Goal: Task Accomplishment & Management: Use online tool/utility

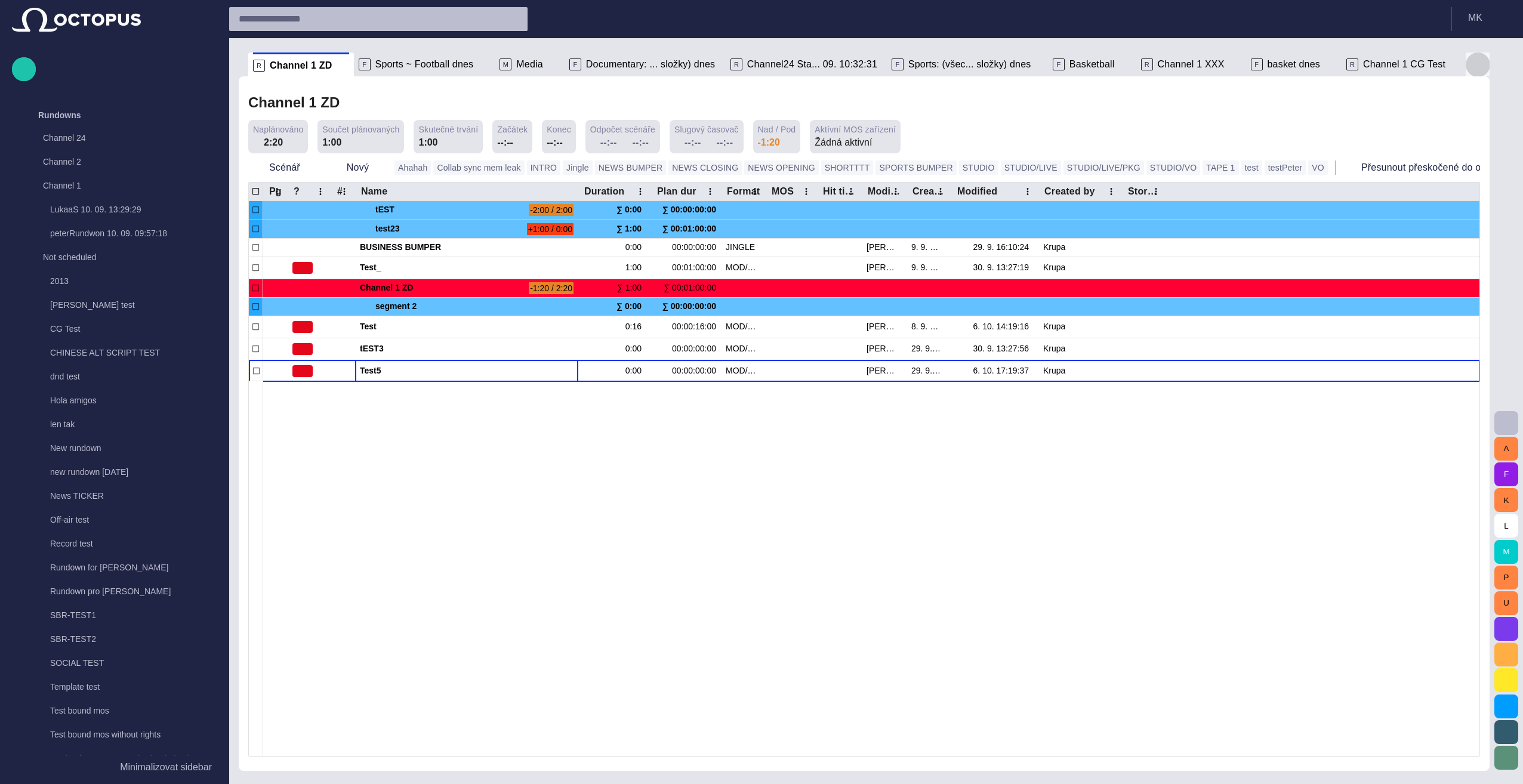
click at [757, 66] on span "button" at bounding box center [1477, 64] width 14 height 14
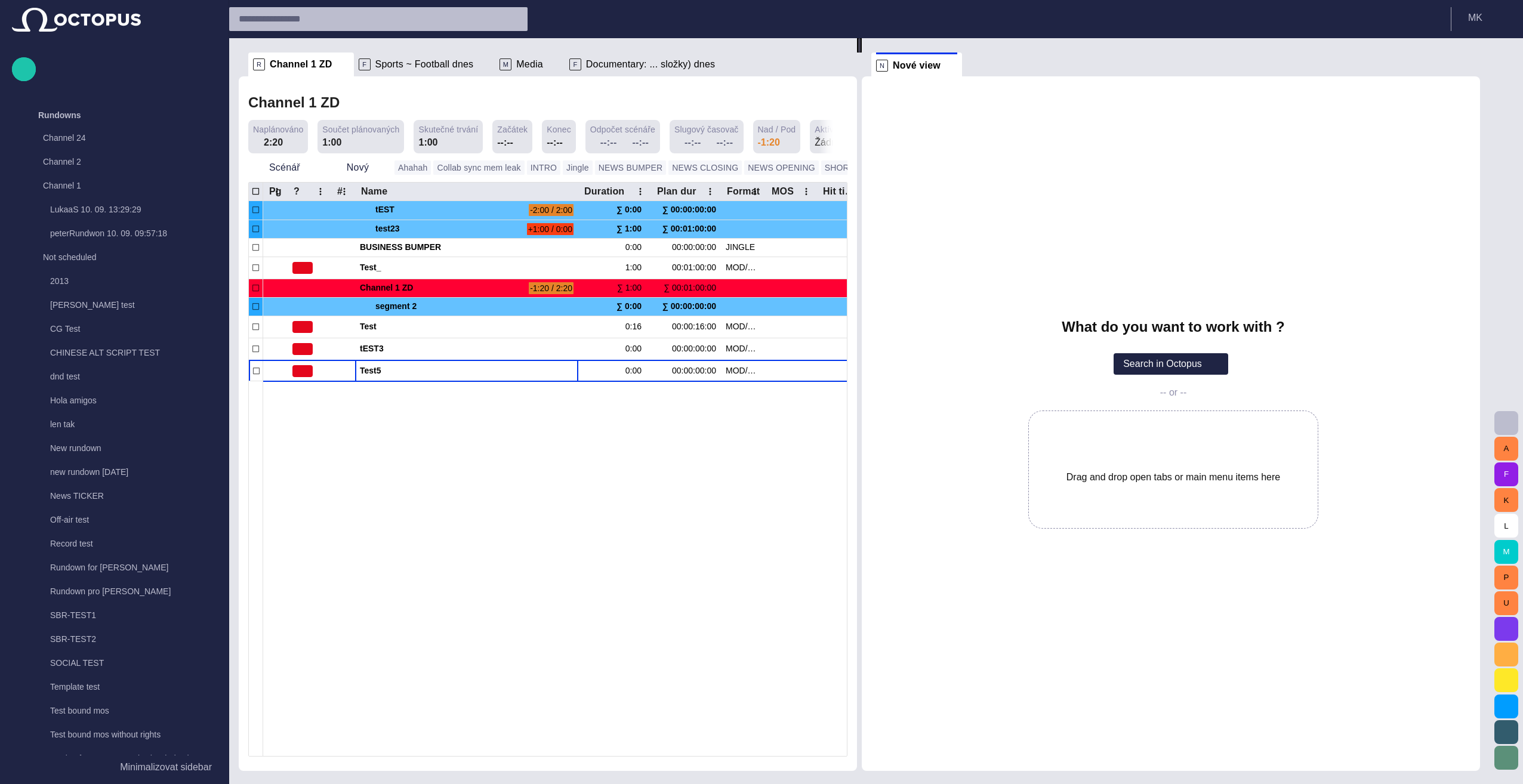
click at [757, 180] on div "What do you want to work with ? Search in Octopus -- or -- Drag and drop open t…" at bounding box center [1171, 424] width 618 height 695
drag, startPoint x: 71, startPoint y: 331, endPoint x: 1022, endPoint y: 185, distance: 962.1
click at [757, 185] on div "Story Rundown Rundowns Channel 24 Channel 2 Channel 1 LukaaS 10. 09. 13:29:29 p…" at bounding box center [762, 392] width 1523 height 784
drag, startPoint x: 97, startPoint y: 325, endPoint x: 1089, endPoint y: 136, distance: 1009.8
click at [757, 136] on div "Story Rundown Rundowns Channel 24 Channel 2 Channel 1 LukaaS 10. 09. 13:29:29 p…" at bounding box center [762, 392] width 1523 height 784
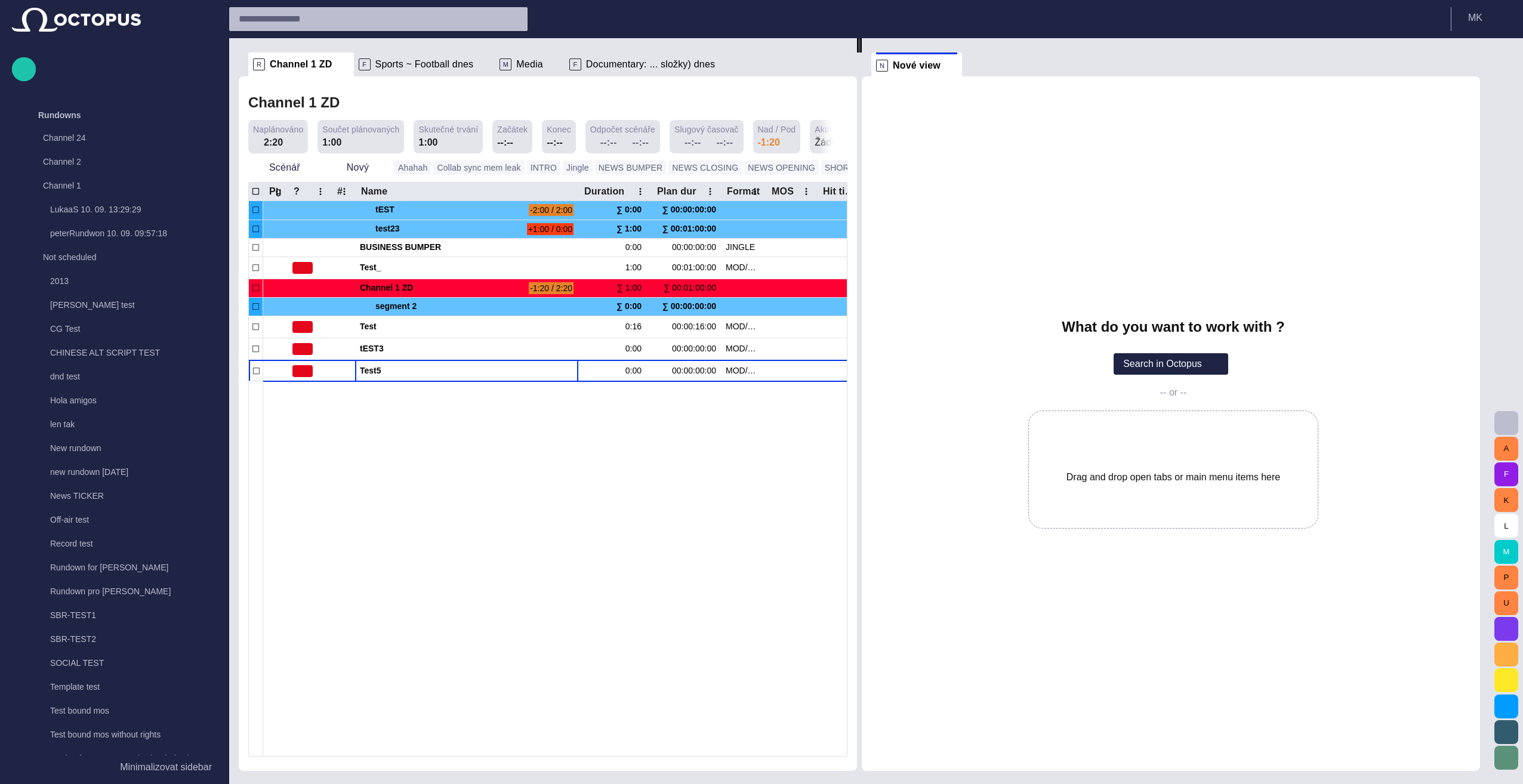
click at [757, 161] on div "What do you want to work with ? Search in Octopus -- or -- Drag and drop open t…" at bounding box center [1171, 424] width 618 height 695
click at [54, 326] on p "CG Test" at bounding box center [133, 329] width 166 height 12
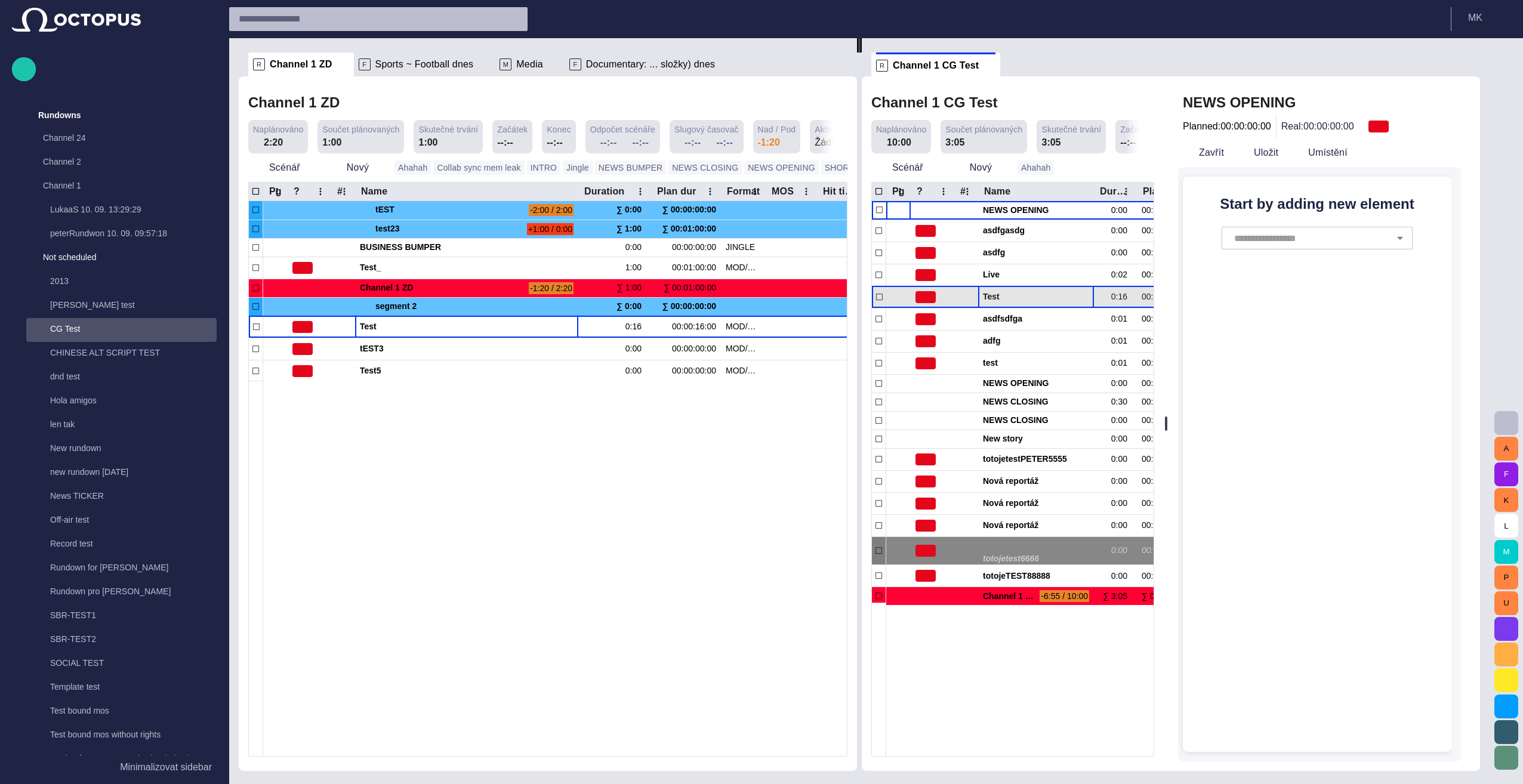
click at [757, 298] on span "button" at bounding box center [1072, 297] width 10 height 10
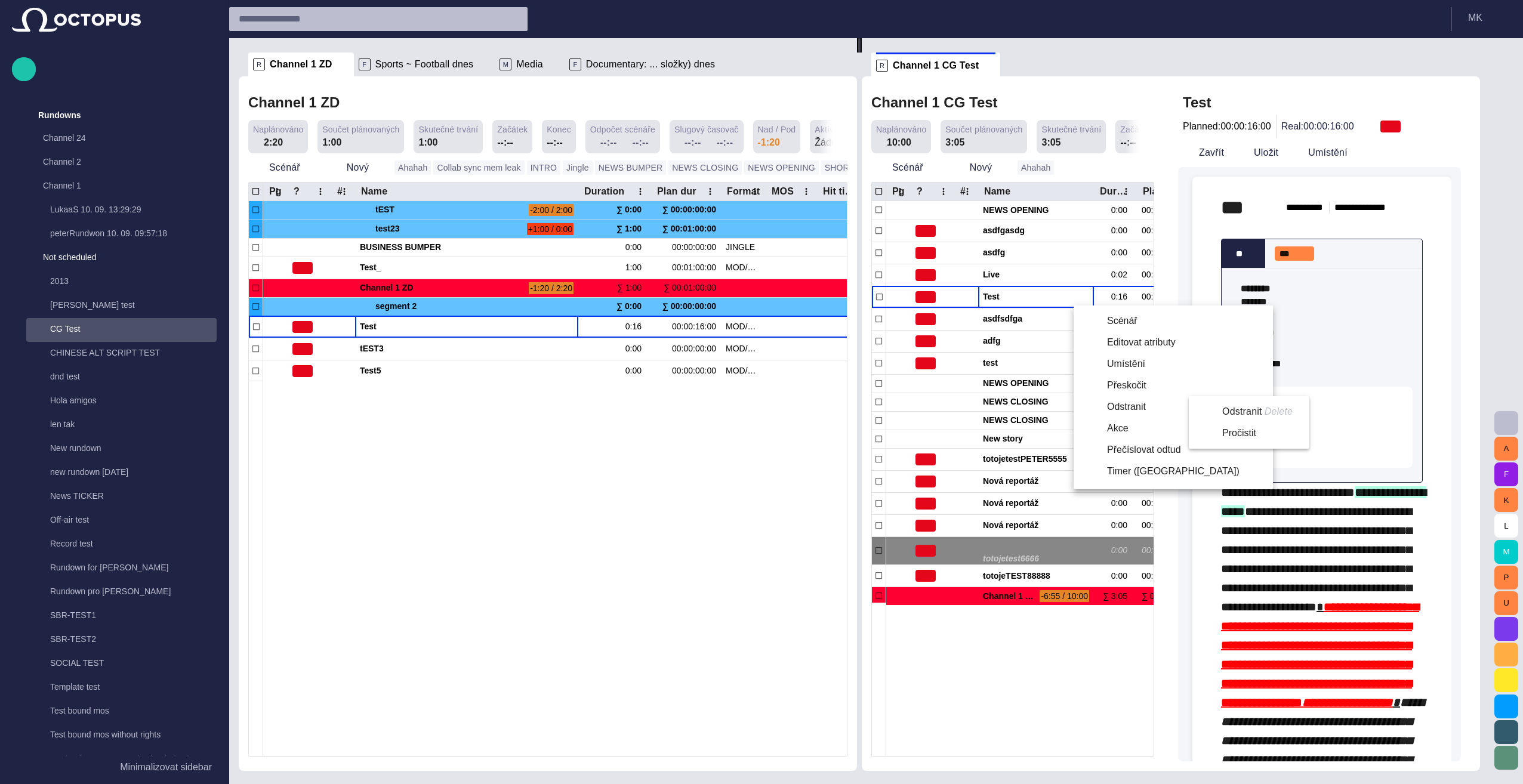
click at [757, 409] on li "Odstranit" at bounding box center [1173, 407] width 199 height 21
click at [757, 412] on li "Odstranit Delete" at bounding box center [1247, 412] width 116 height 21
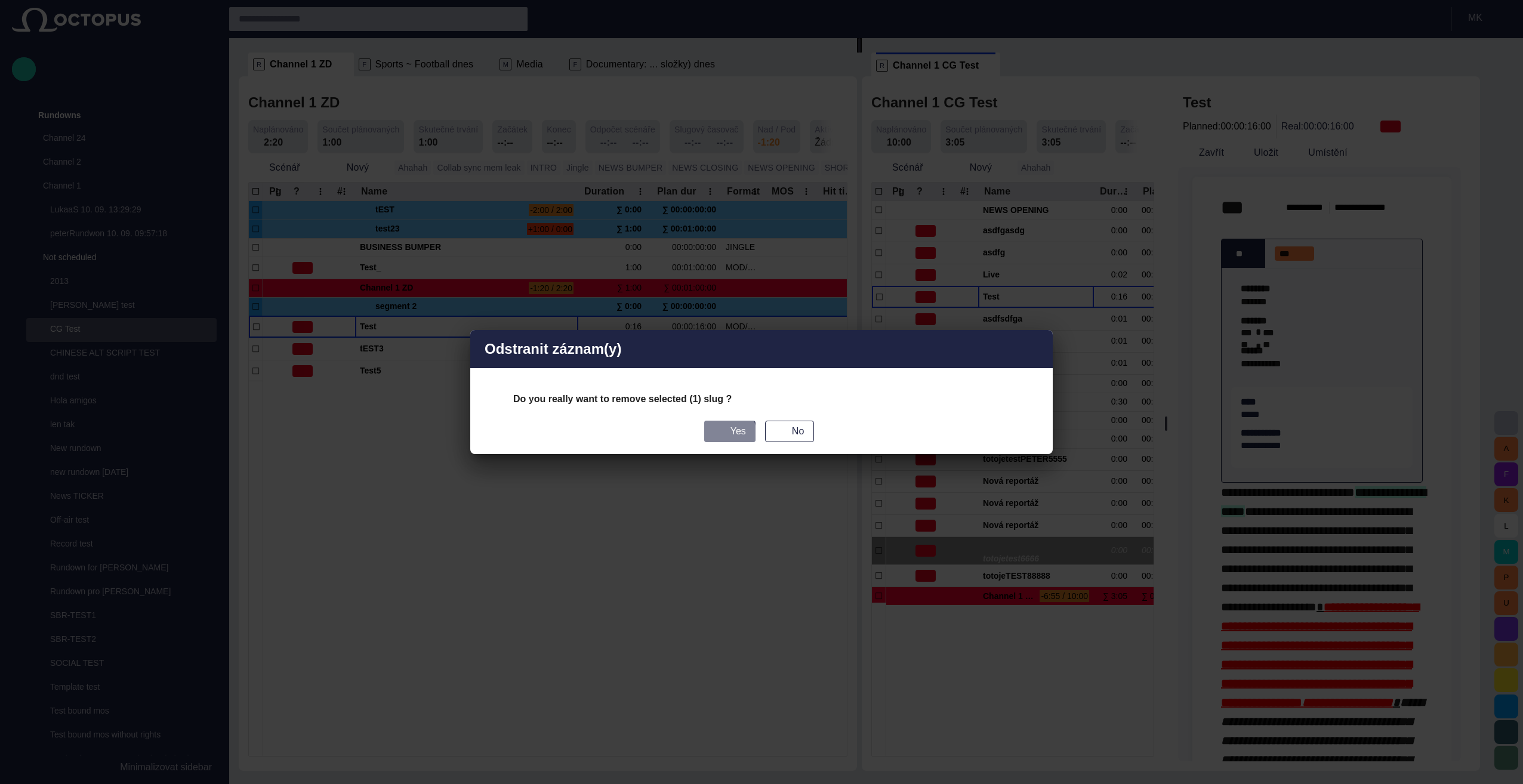
click at [725, 434] on button "Yes" at bounding box center [730, 431] width 51 height 21
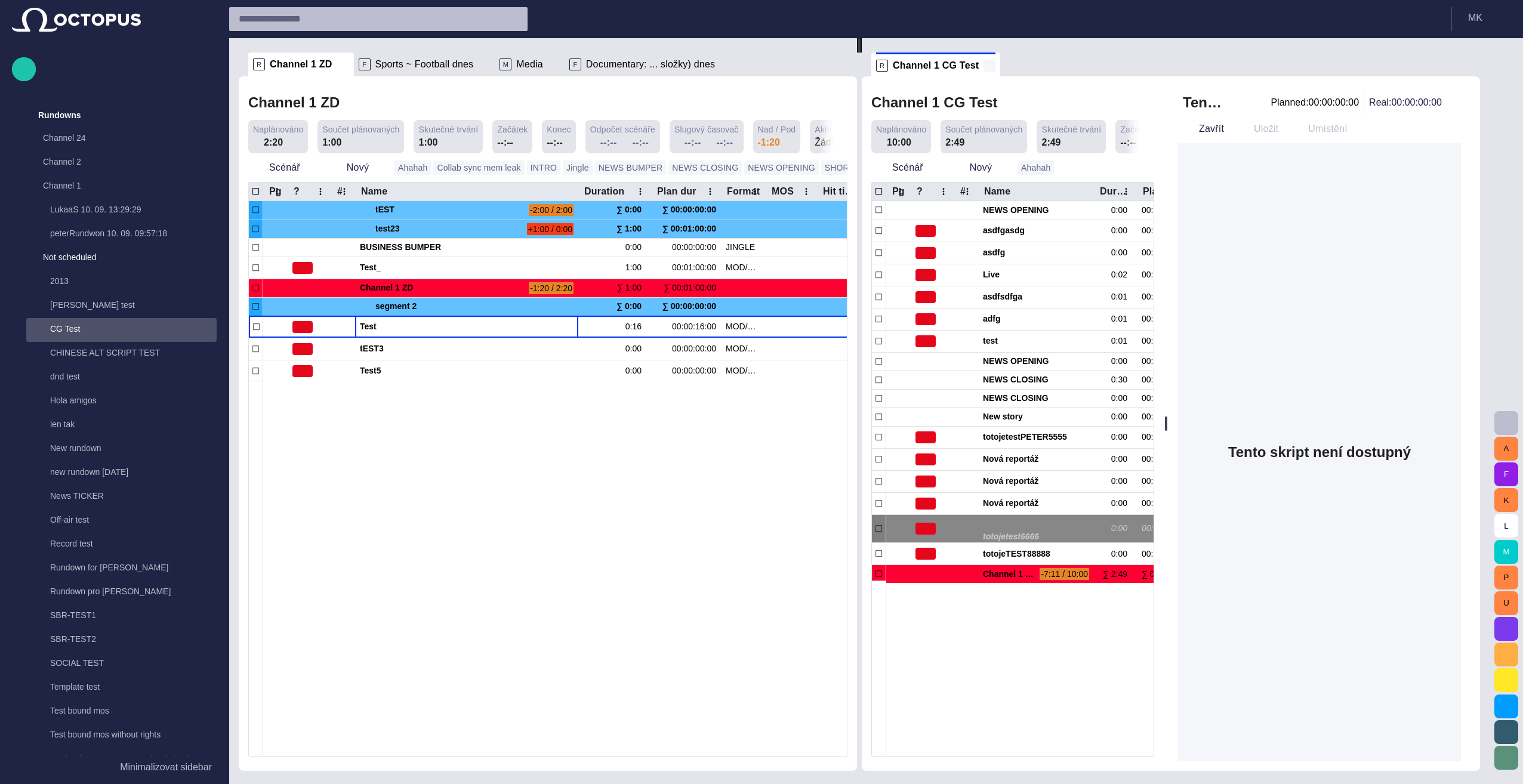
click at [757, 68] on span at bounding box center [990, 66] width 12 height 12
